Goal: Find specific page/section: Find specific page/section

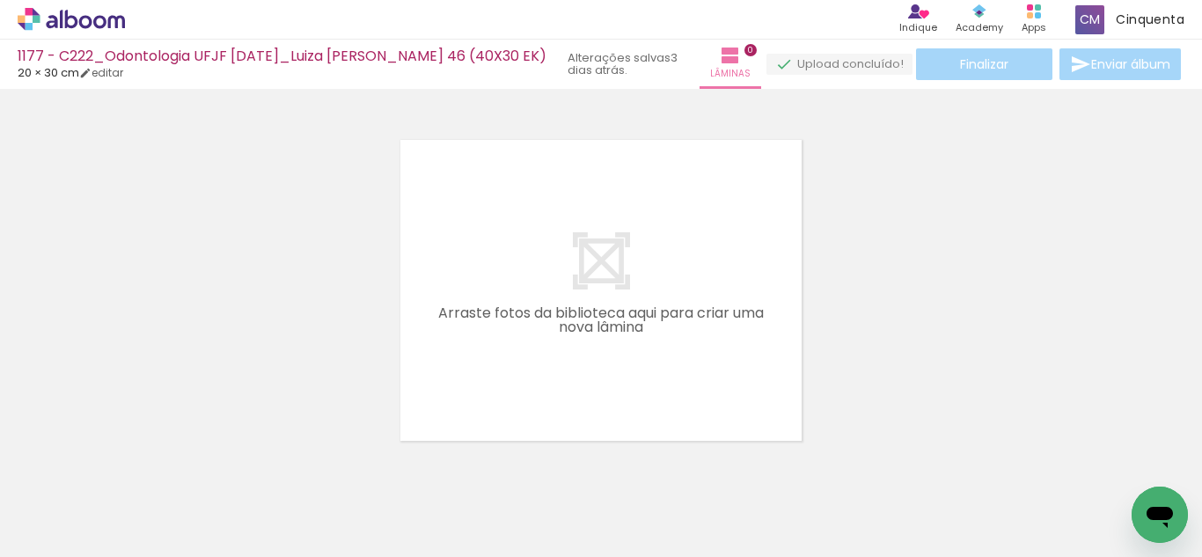
click at [117, 24] on icon at bounding box center [116, 21] width 17 height 13
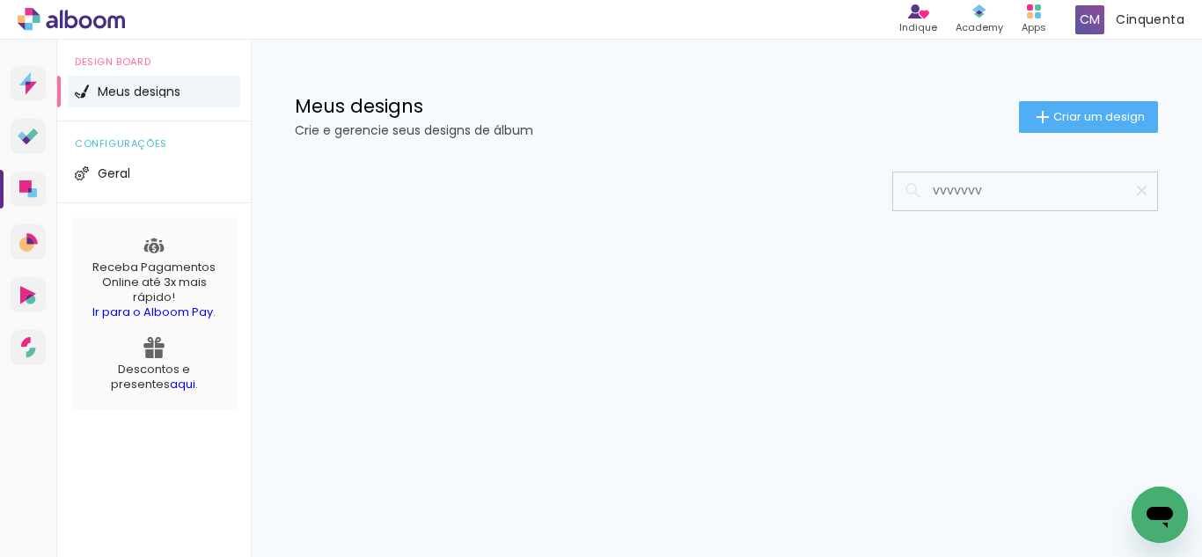
type input "vvvvvvvv"
